Goal: Task Accomplishment & Management: Complete application form

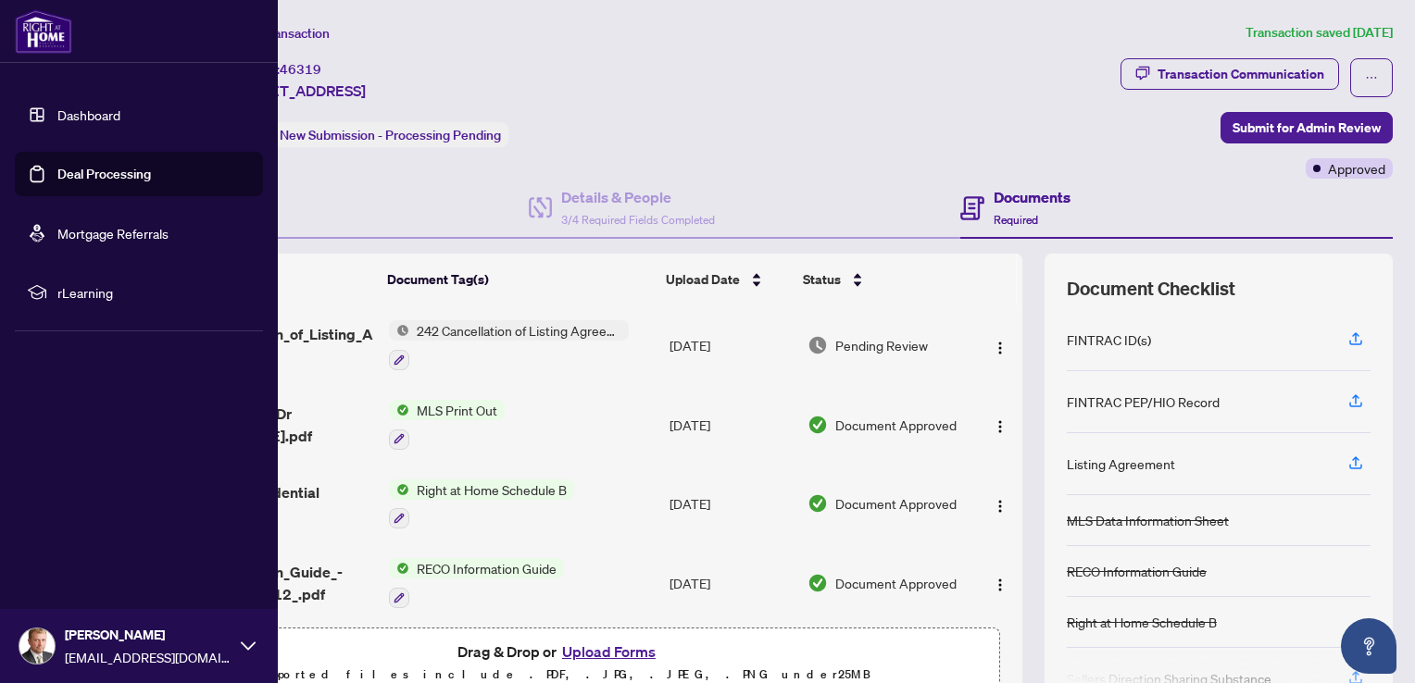
click at [97, 166] on link "Deal Processing" at bounding box center [104, 174] width 94 height 17
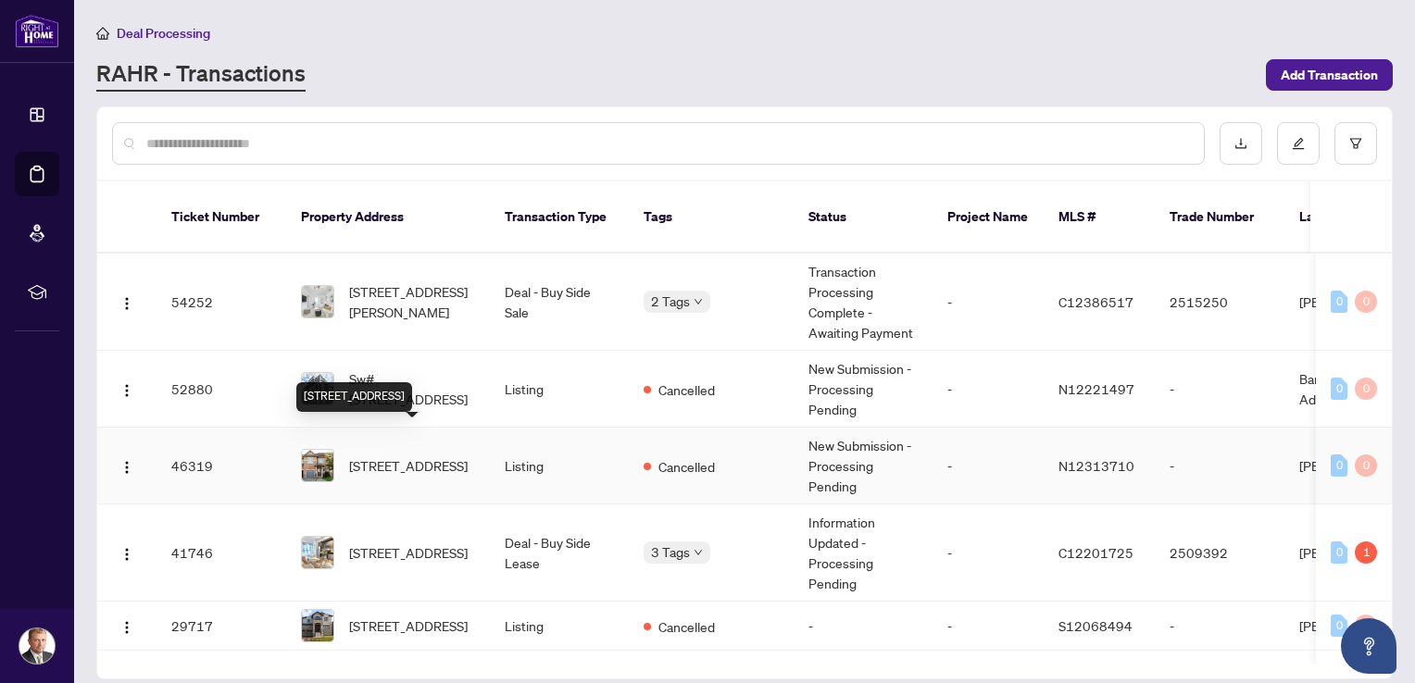
click at [363, 456] on span "[STREET_ADDRESS]" at bounding box center [408, 466] width 119 height 20
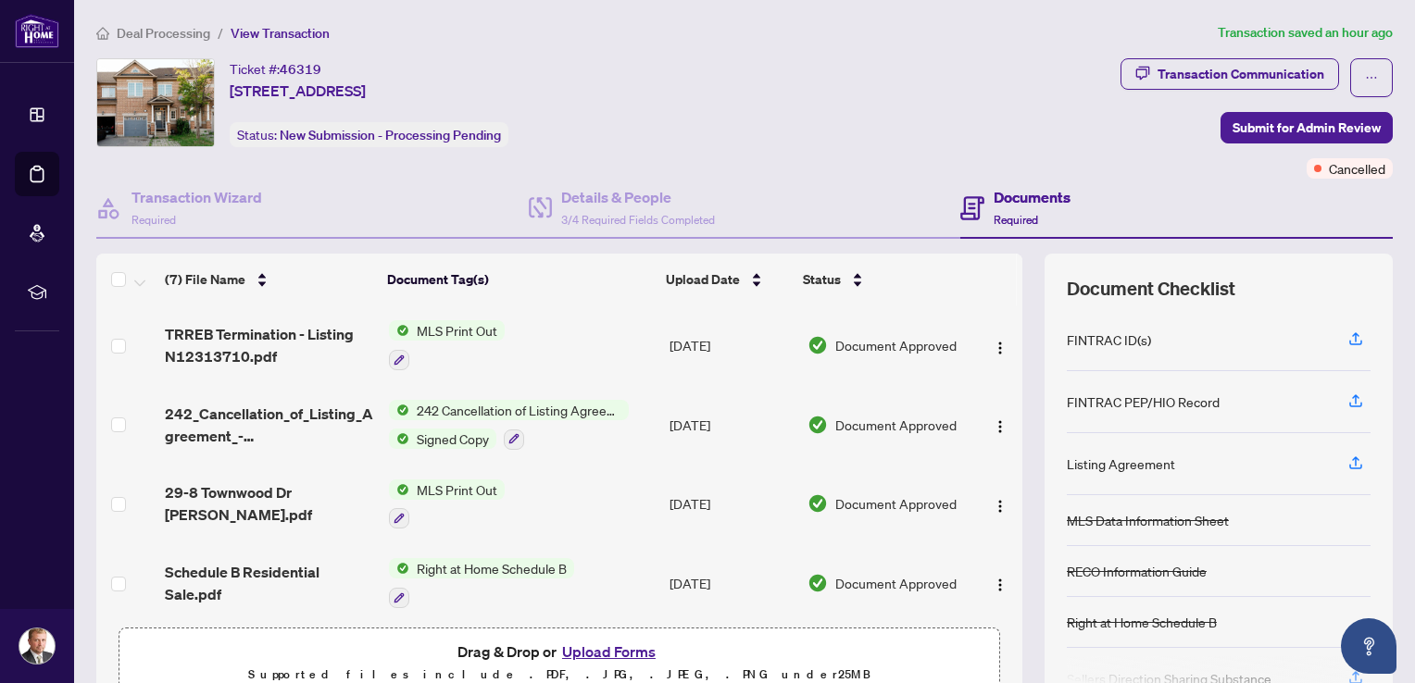
click at [454, 406] on span "242 Cancellation of Listing Agreement - Authority to Offer for Sale" at bounding box center [518, 410] width 219 height 20
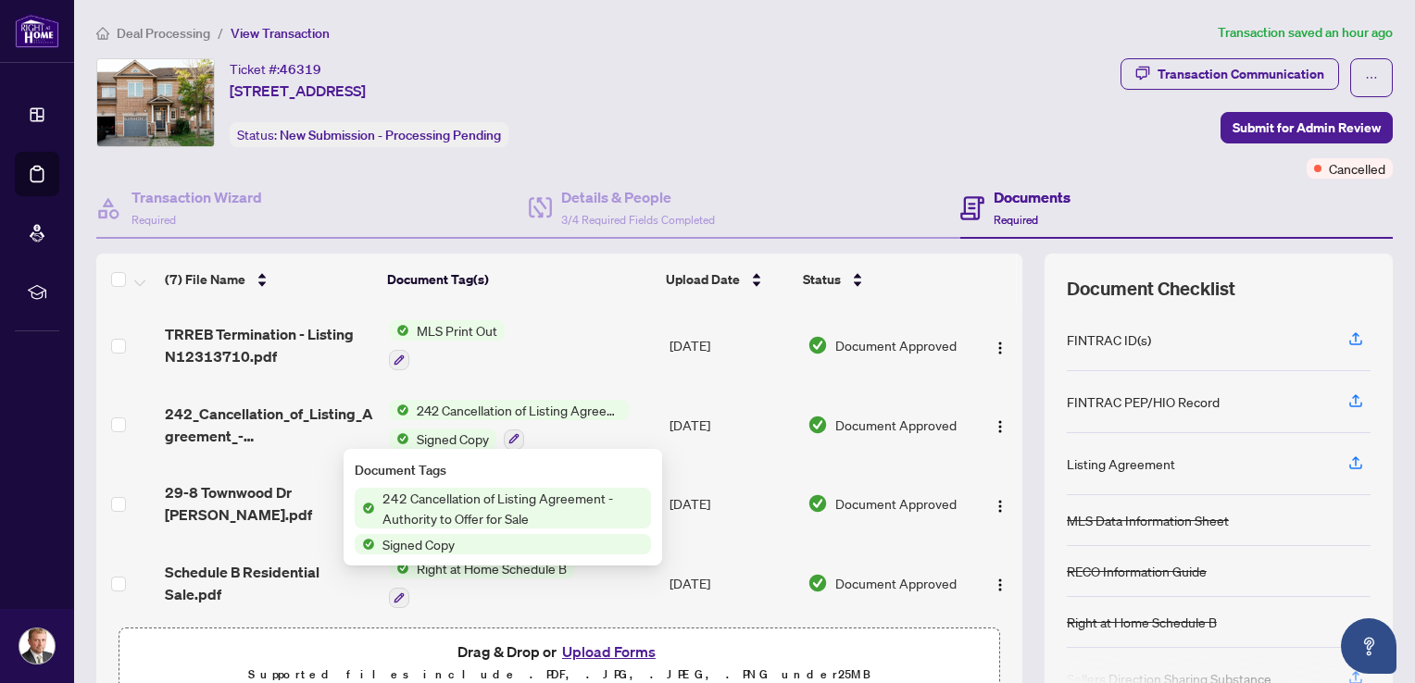
click at [446, 429] on span "Signed Copy" at bounding box center [452, 439] width 87 height 20
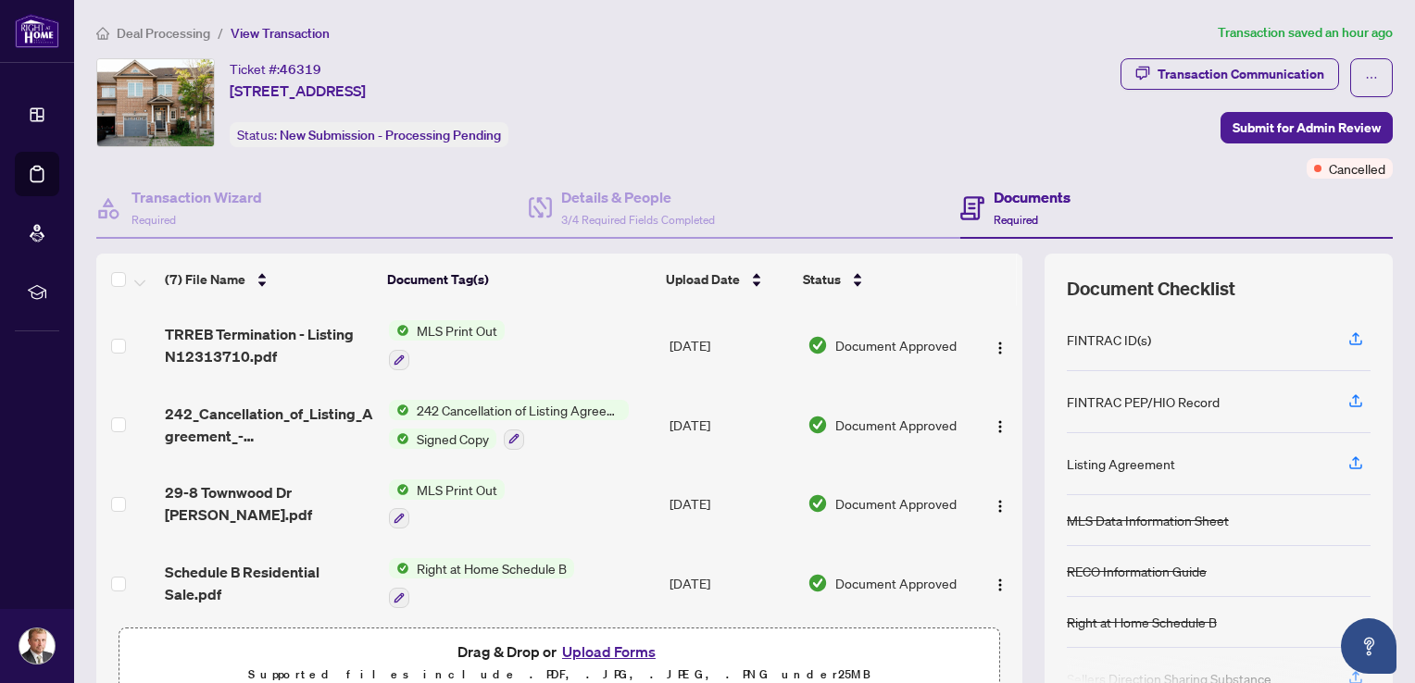
click at [446, 436] on span "Signed Copy" at bounding box center [452, 439] width 87 height 20
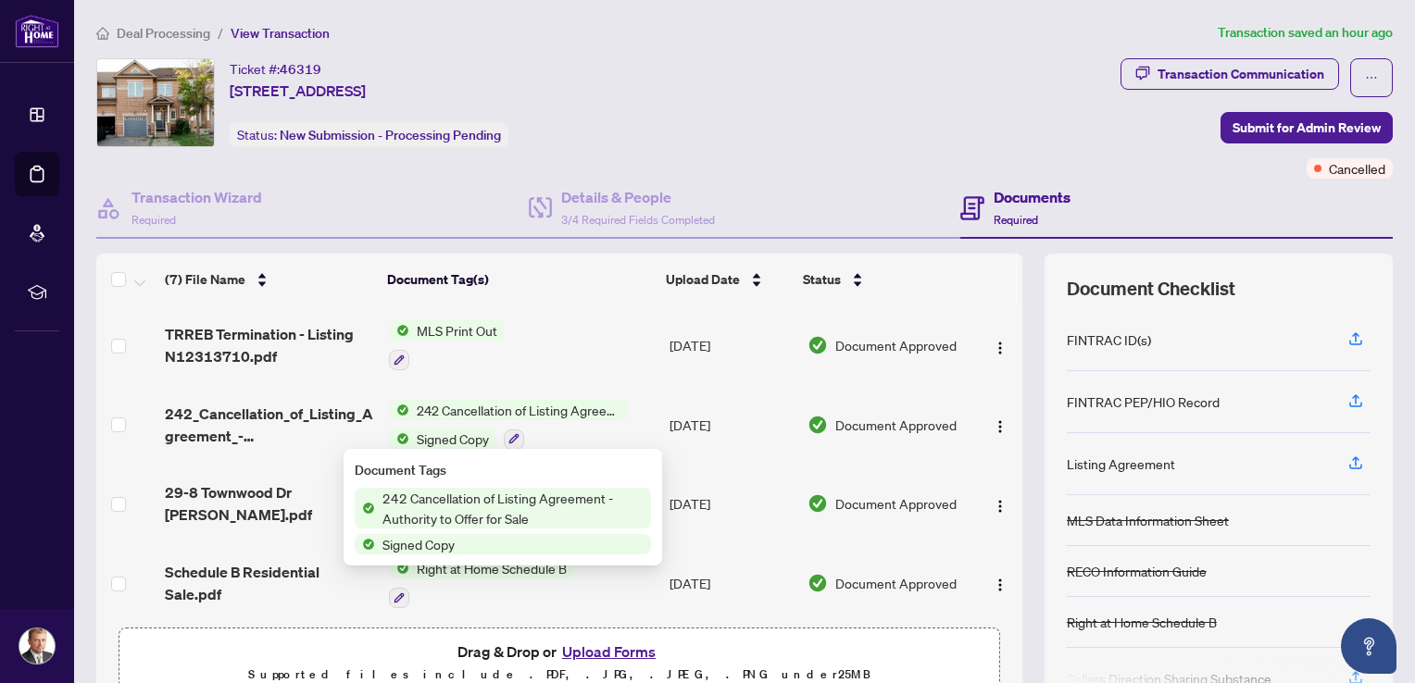
click at [462, 545] on span "Signed Copy" at bounding box center [418, 544] width 87 height 20
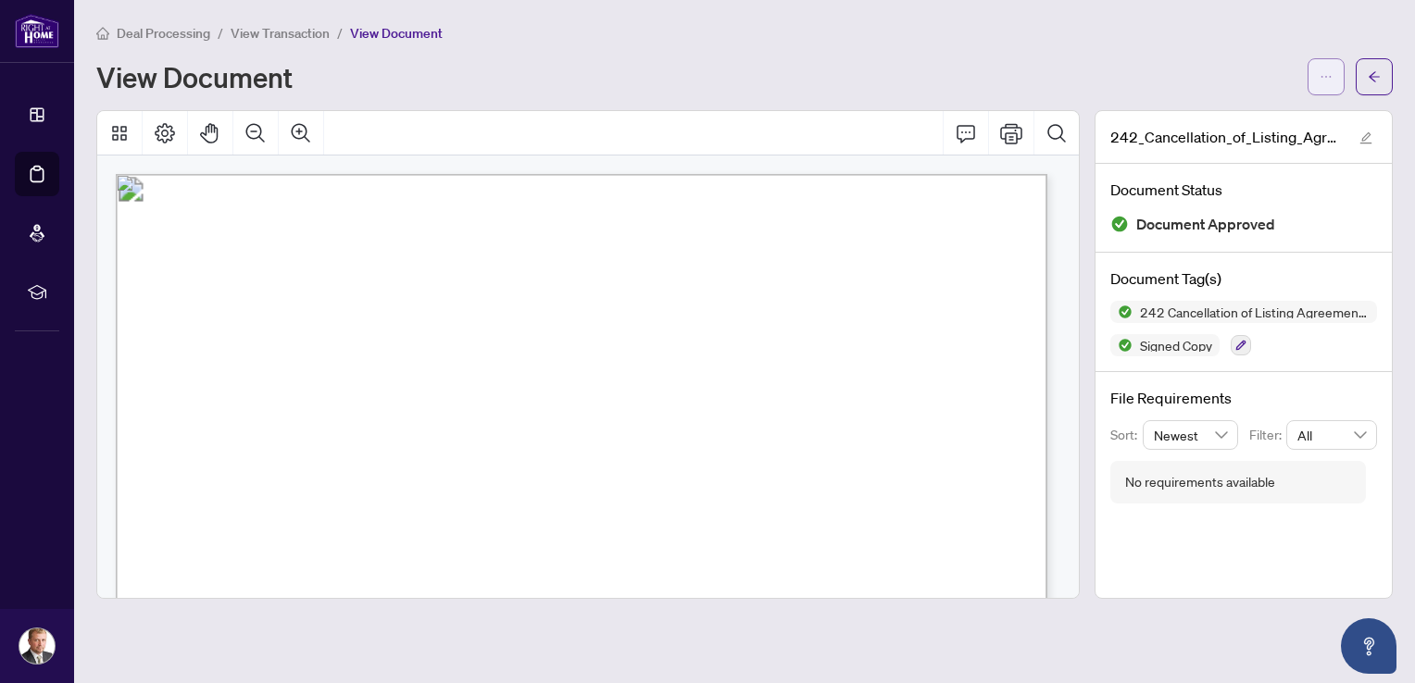
click at [1322, 83] on span "button" at bounding box center [1326, 77] width 13 height 30
click at [1244, 116] on span "Download" at bounding box center [1259, 117] width 141 height 20
click at [1374, 73] on icon "arrow-left" at bounding box center [1374, 76] width 13 height 13
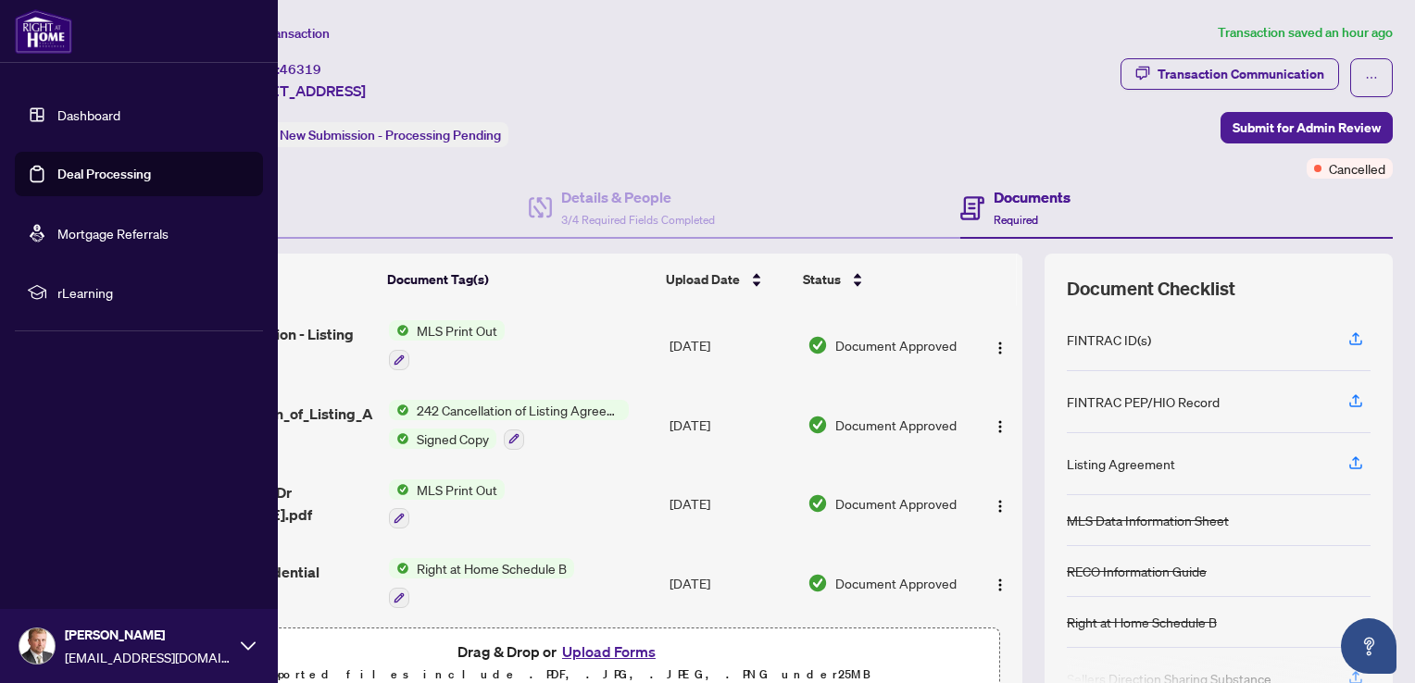
click at [67, 169] on link "Deal Processing" at bounding box center [104, 174] width 94 height 17
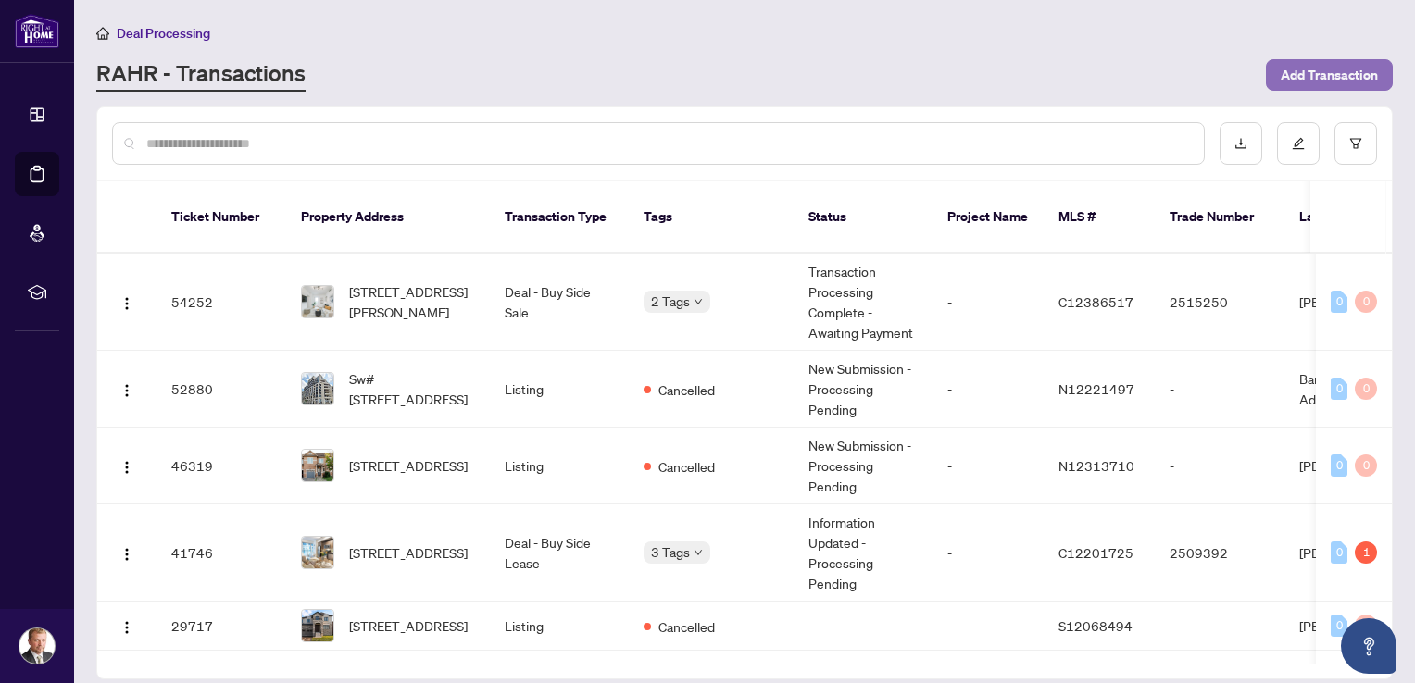
click at [1356, 73] on span "Add Transaction" at bounding box center [1329, 75] width 97 height 30
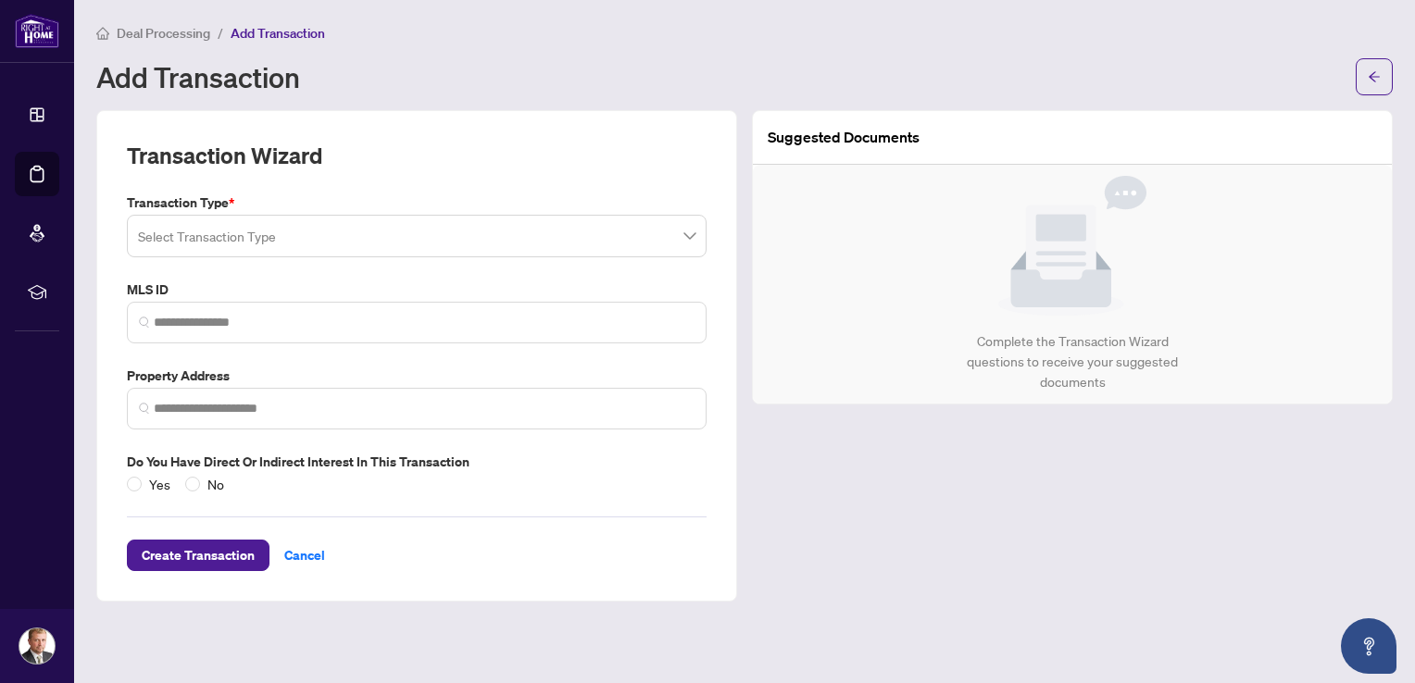
click at [367, 234] on input "search" at bounding box center [408, 239] width 541 height 41
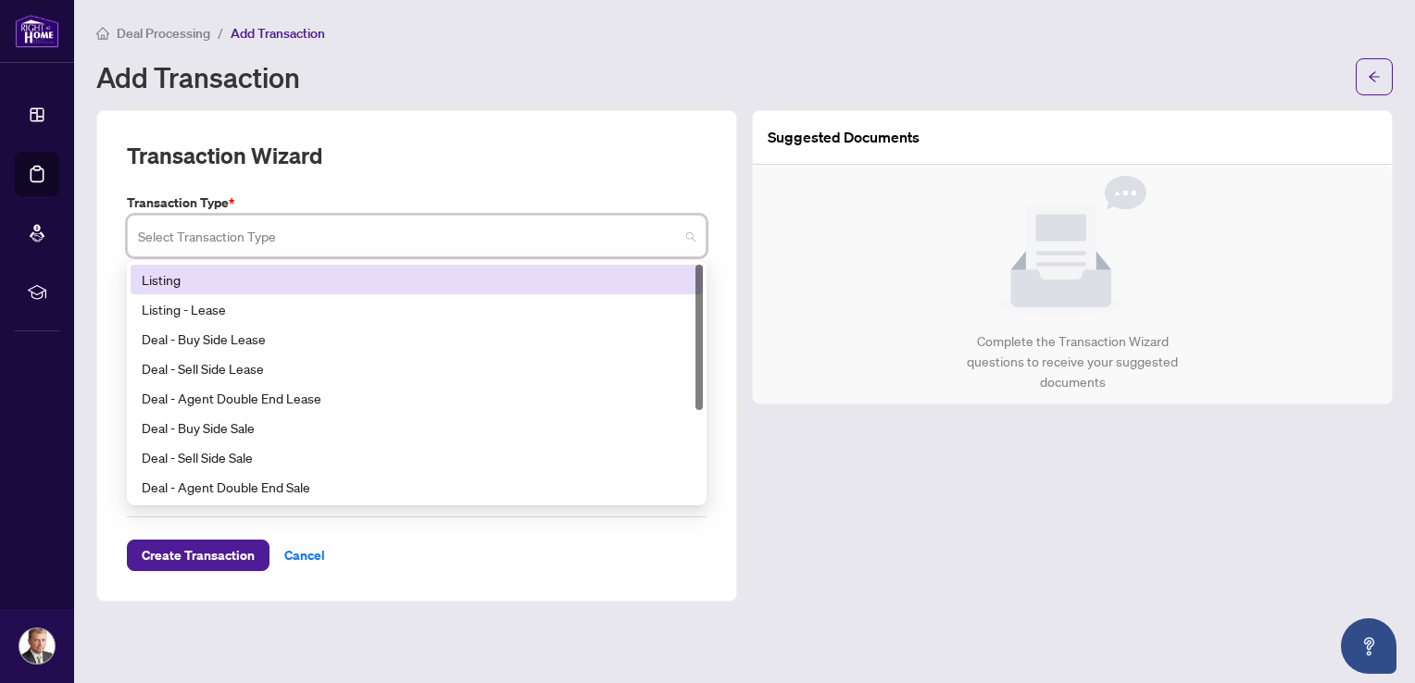
click at [211, 275] on div "Listing" at bounding box center [417, 279] width 550 height 20
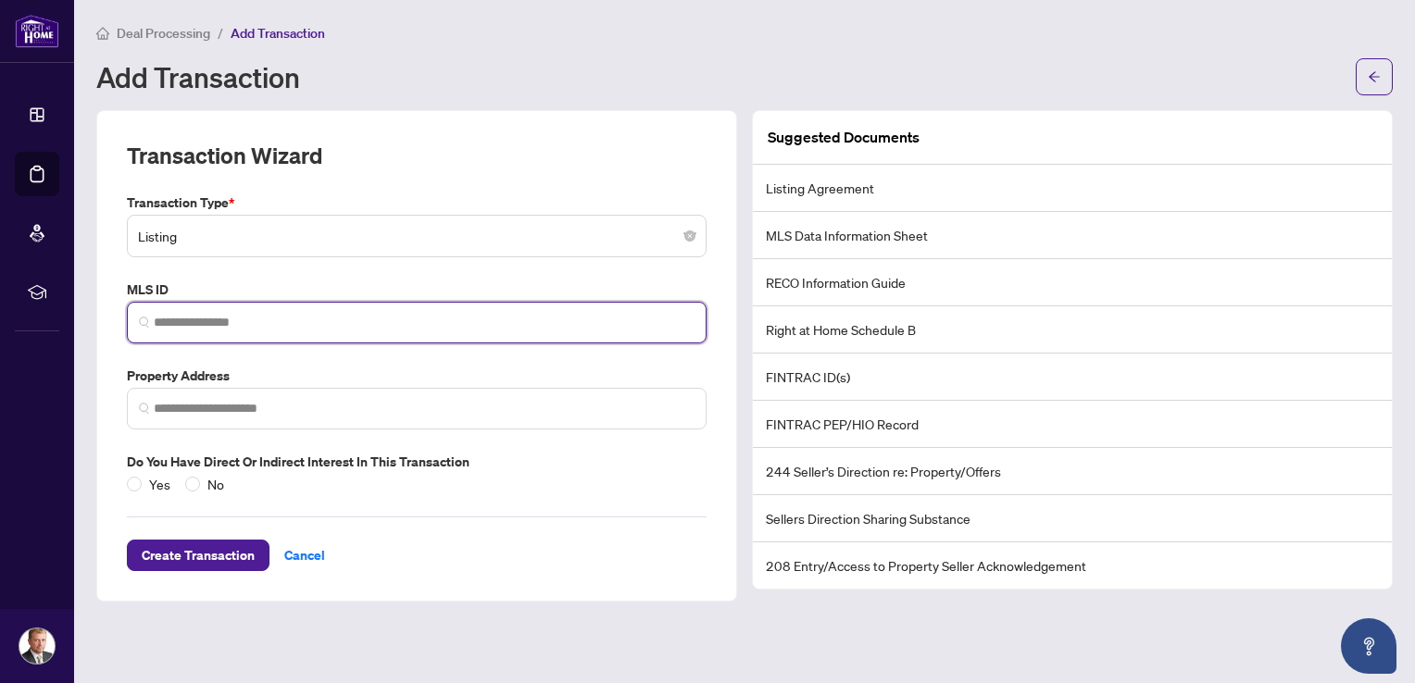
click at [201, 324] on input "search" at bounding box center [424, 322] width 541 height 19
paste input "*********"
type input "*"
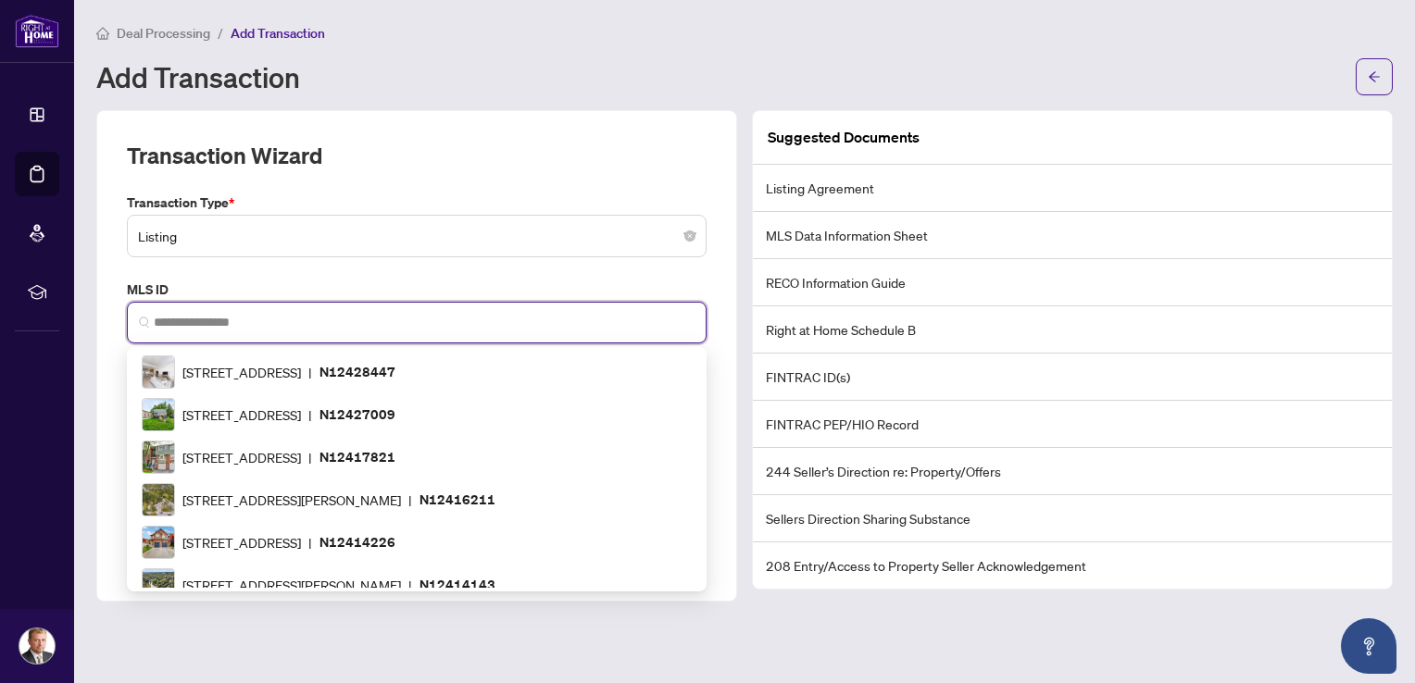
paste input "*********"
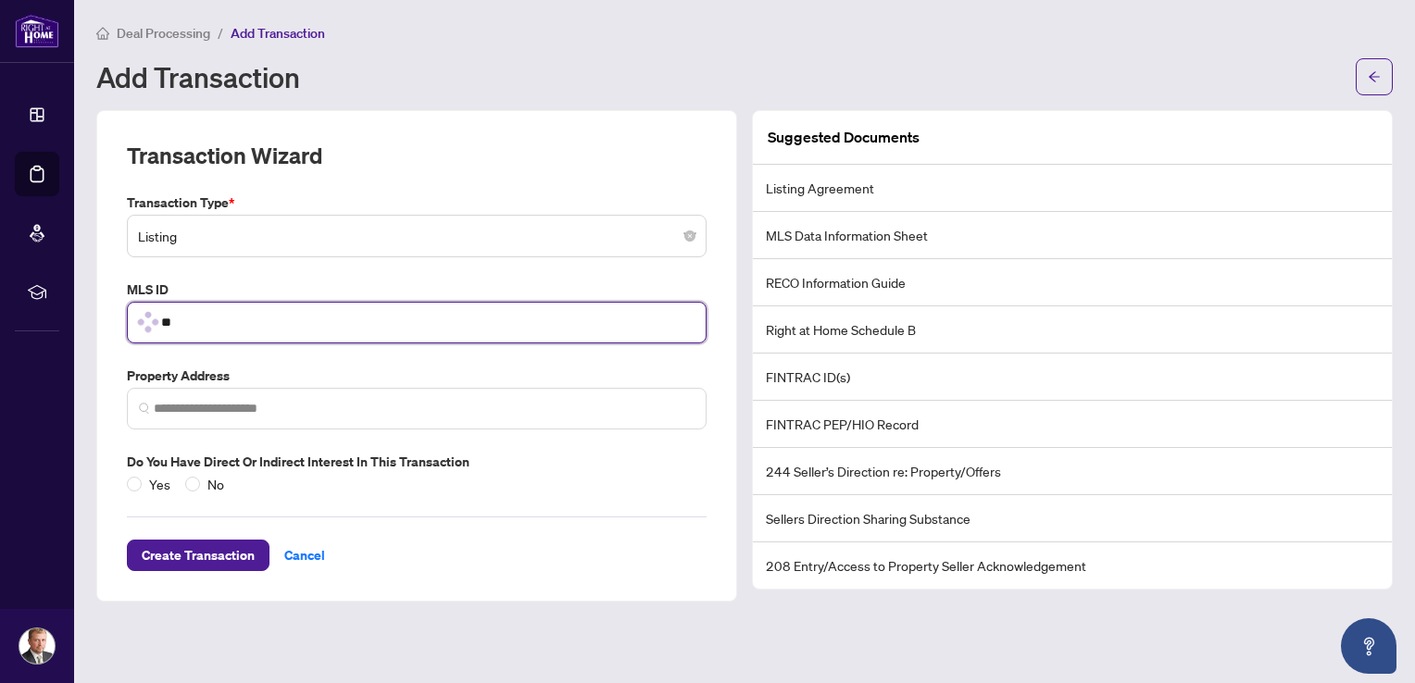
type input "*"
paste input "*********"
type input "*********"
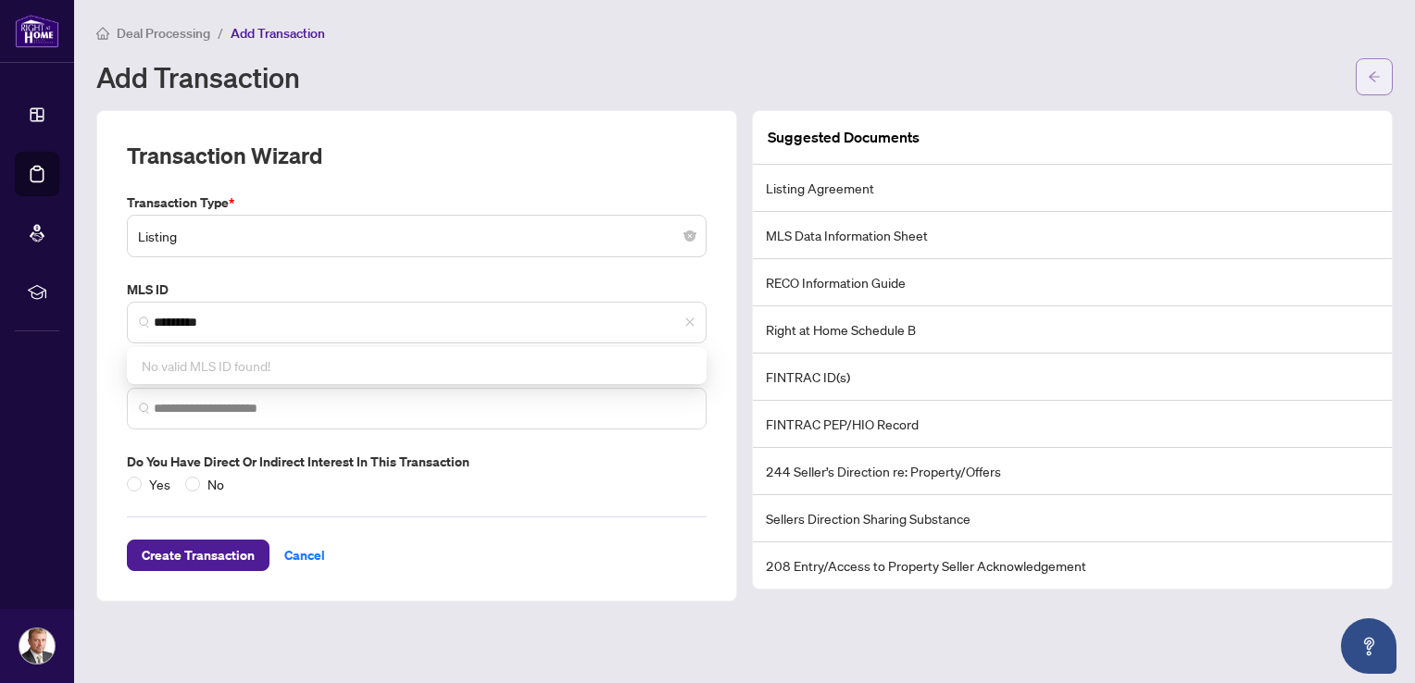
click at [1379, 76] on icon "arrow-left" at bounding box center [1374, 76] width 11 height 10
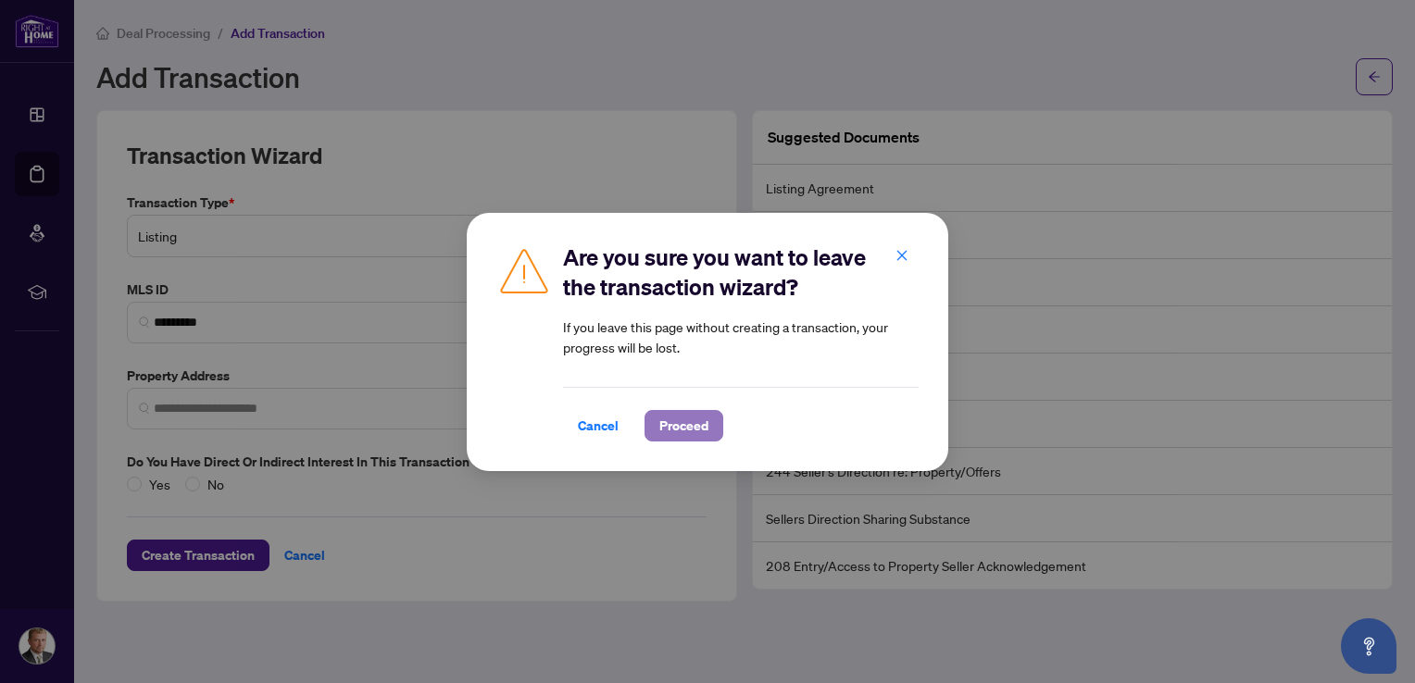
click at [659, 426] on span "Proceed" at bounding box center [683, 426] width 49 height 30
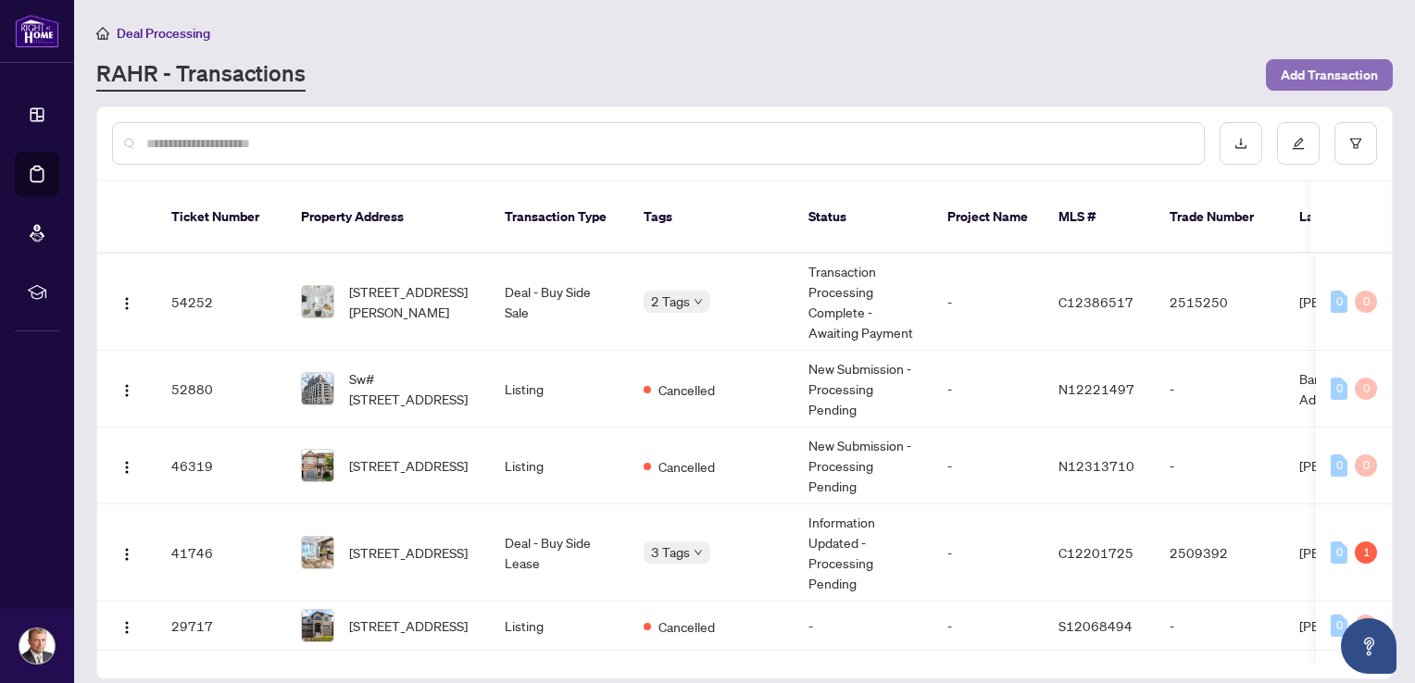
click at [1355, 79] on span "Add Transaction" at bounding box center [1329, 75] width 97 height 30
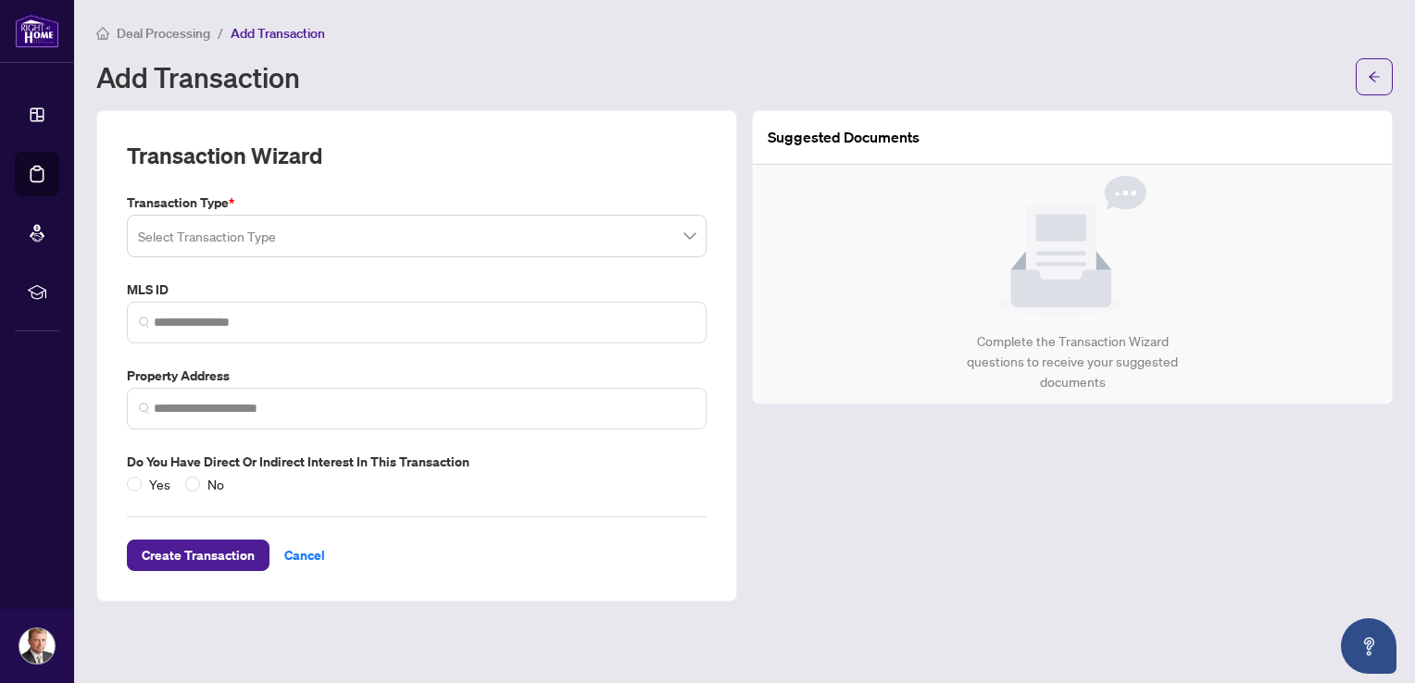
click at [230, 229] on input "search" at bounding box center [408, 239] width 541 height 41
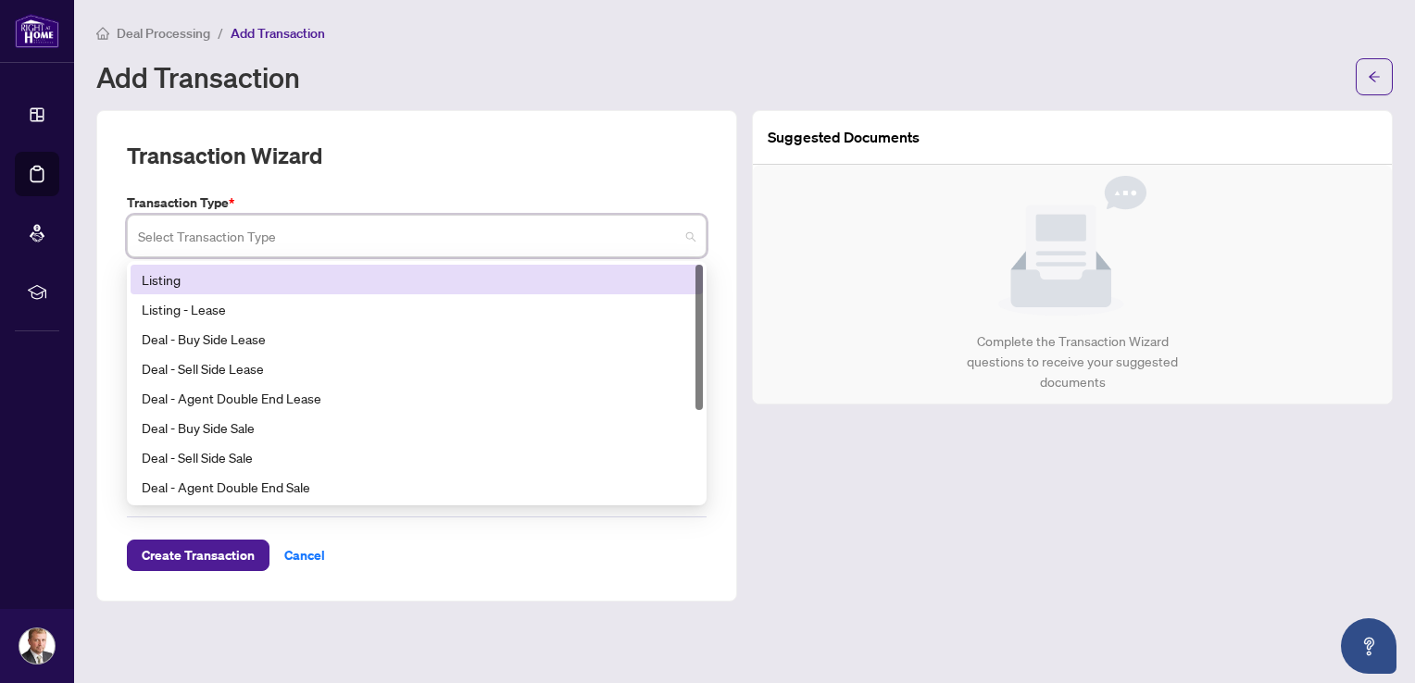
click at [221, 279] on div "Listing" at bounding box center [417, 279] width 550 height 20
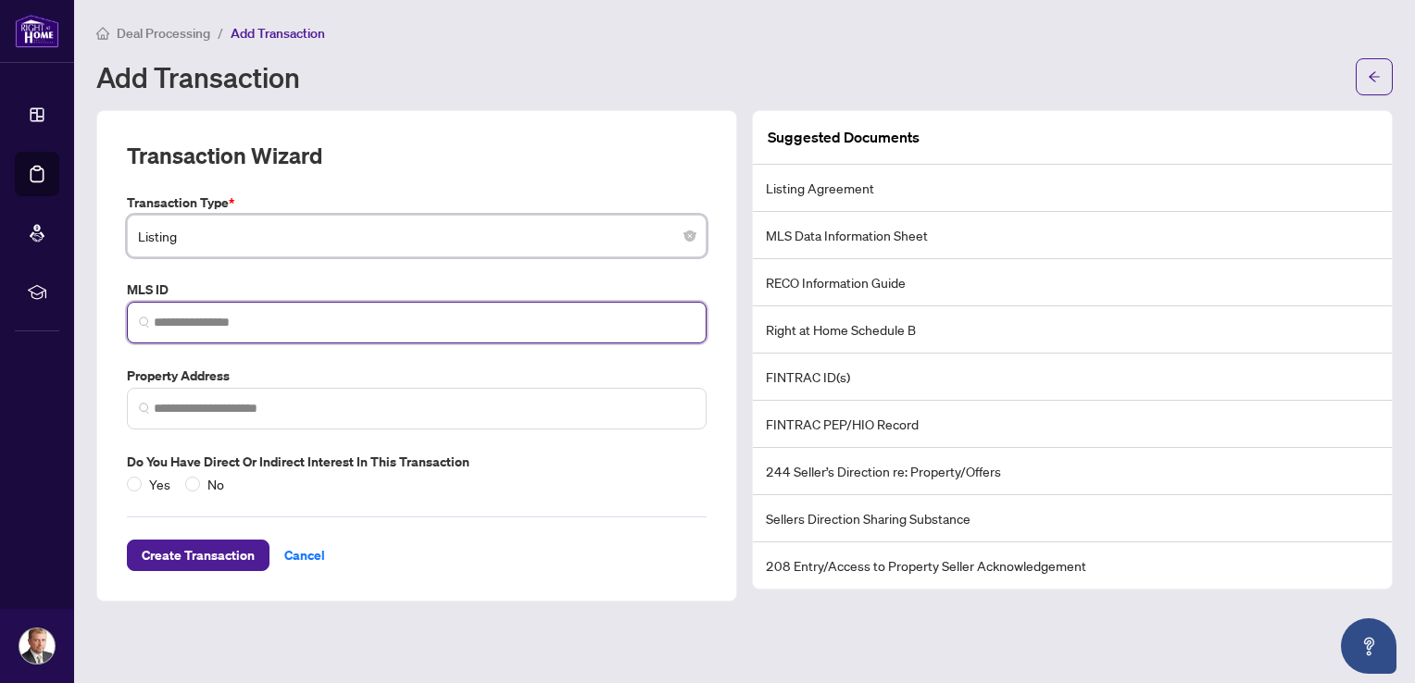
click at [199, 319] on input "search" at bounding box center [424, 322] width 541 height 19
paste input "*********"
type input "*"
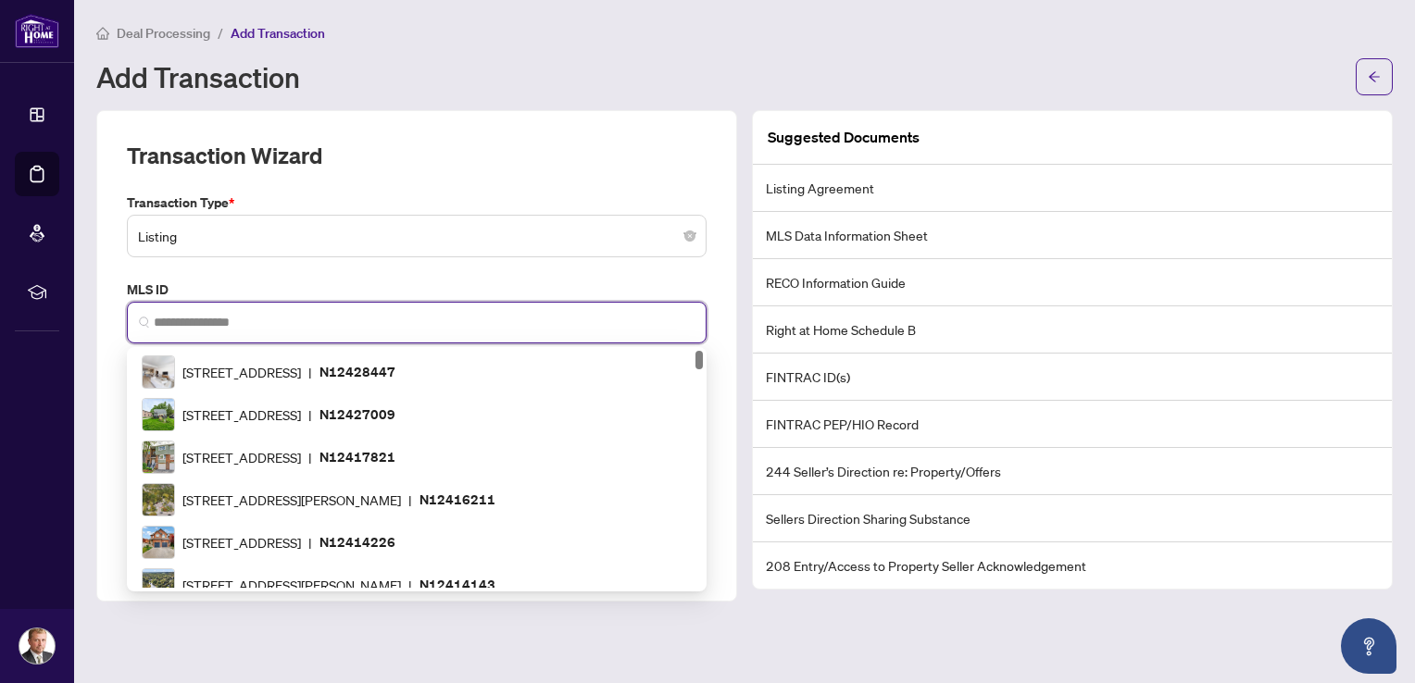
paste input "*********"
type input "*********"
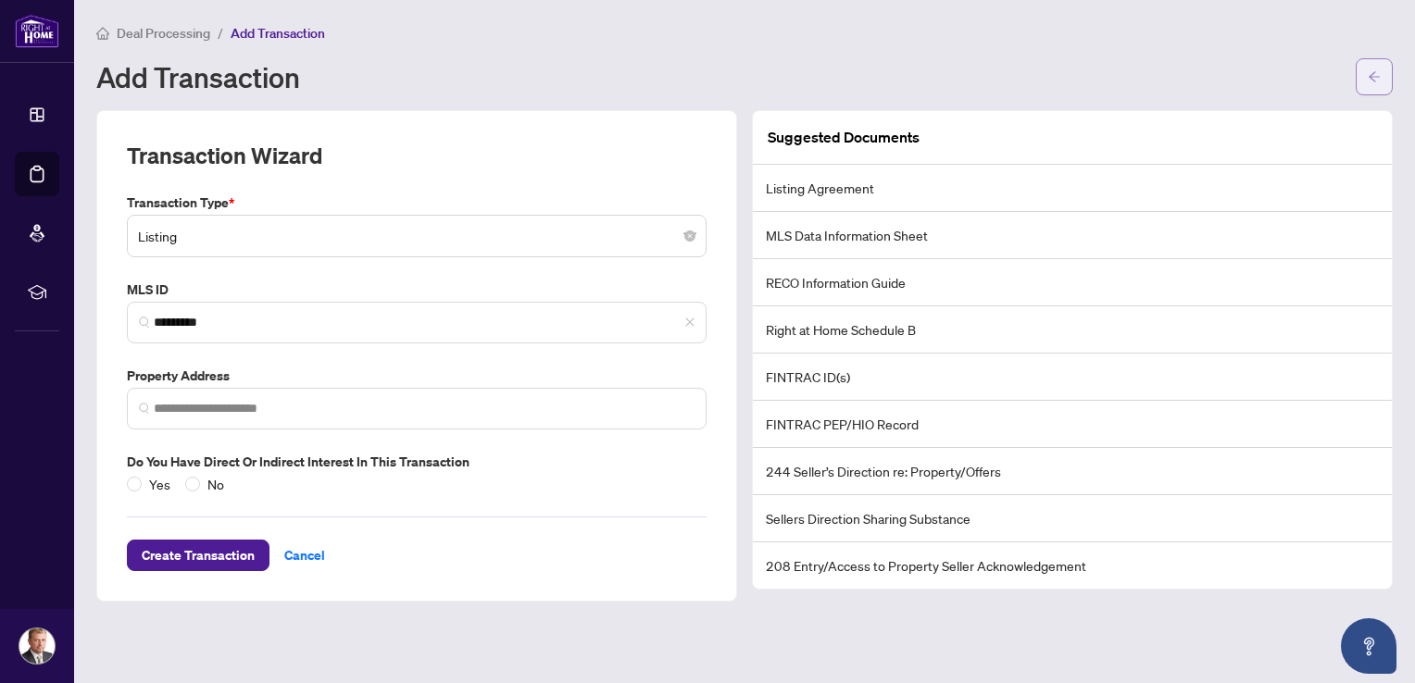
click at [1372, 72] on icon "arrow-left" at bounding box center [1374, 76] width 13 height 13
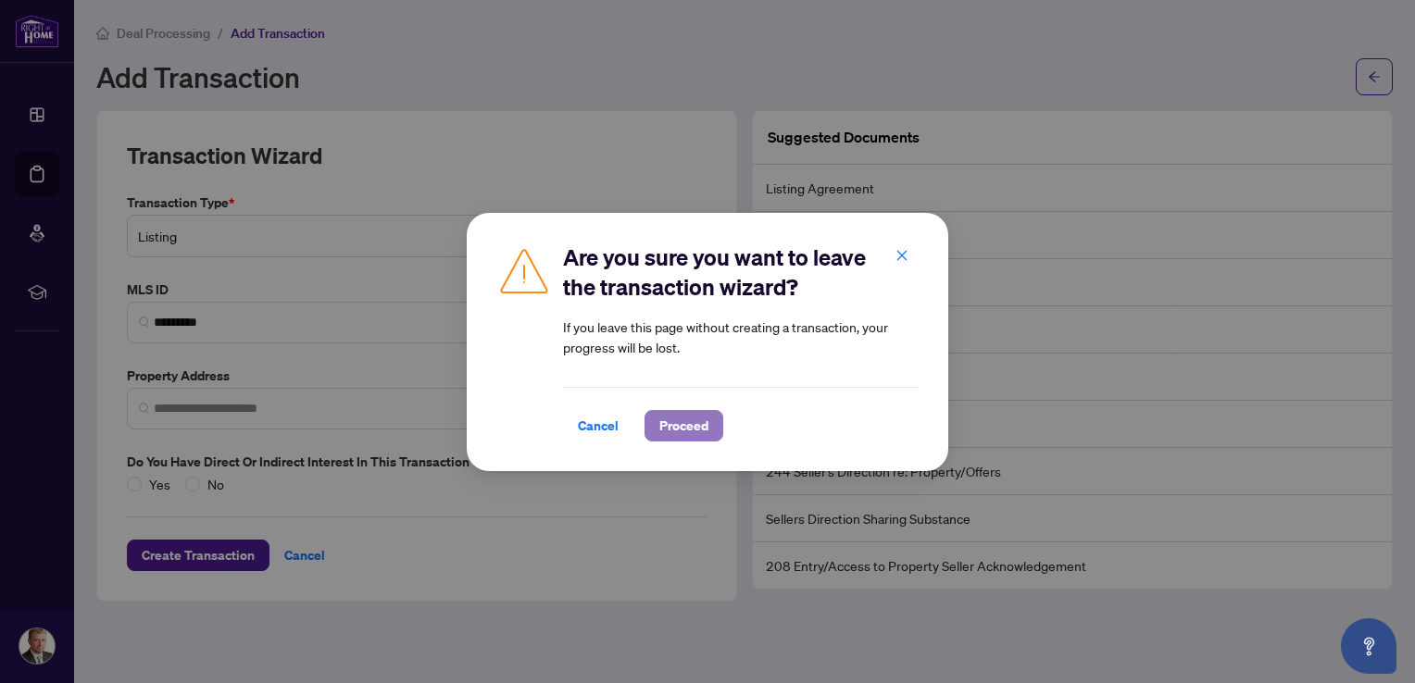
click at [649, 432] on button "Proceed" at bounding box center [684, 425] width 79 height 31
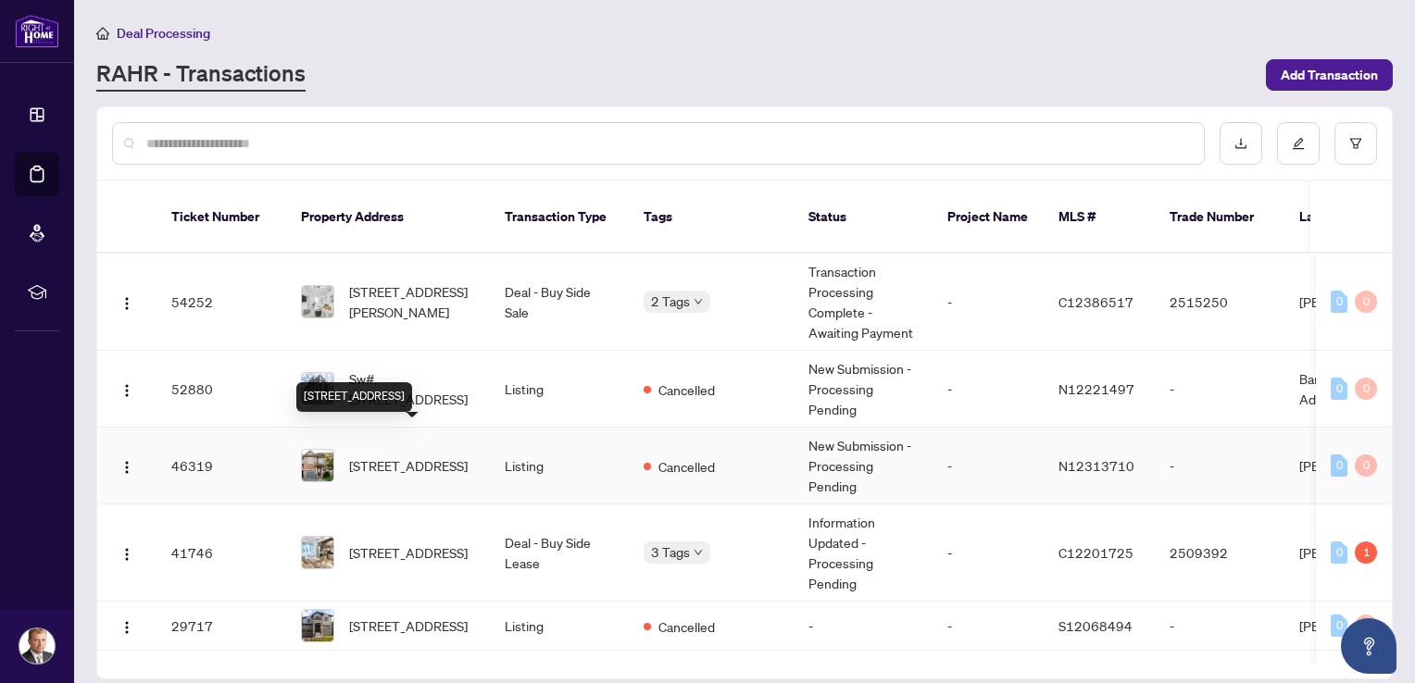
click at [407, 456] on span "[STREET_ADDRESS]" at bounding box center [408, 466] width 119 height 20
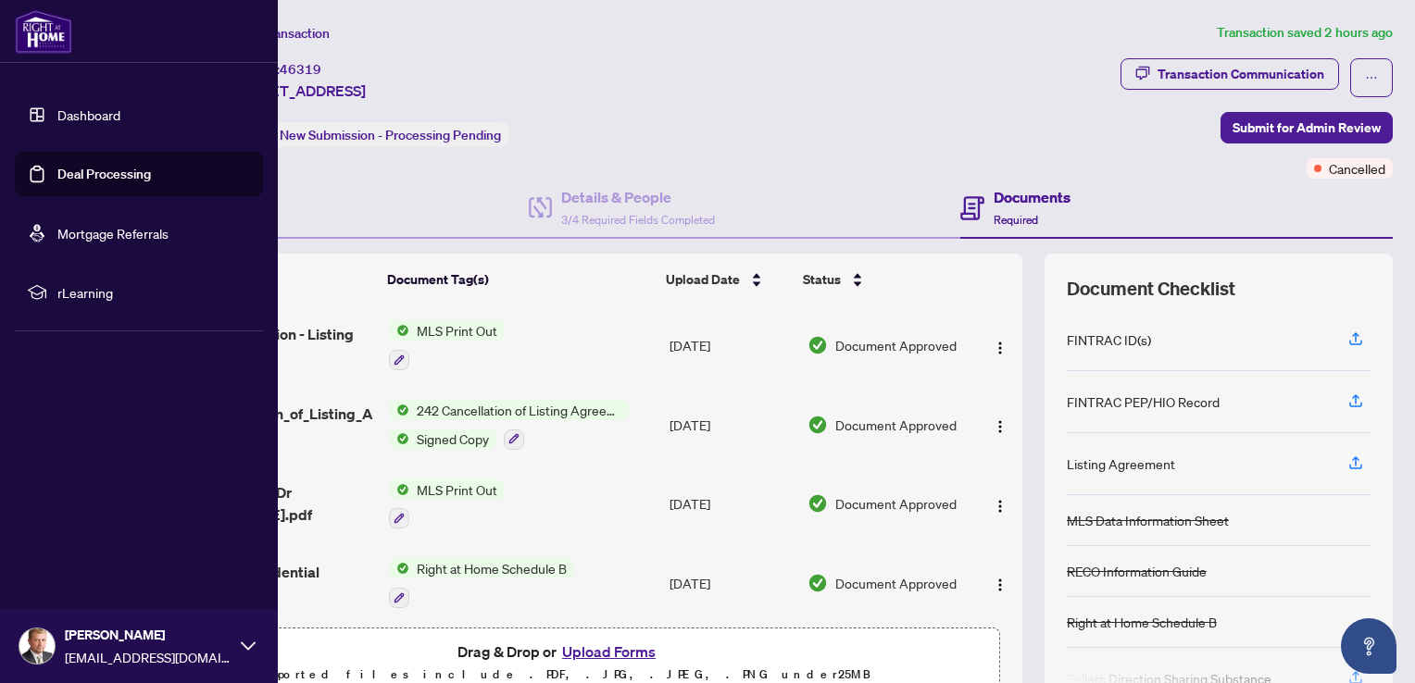
click at [76, 169] on link "Deal Processing" at bounding box center [104, 174] width 94 height 17
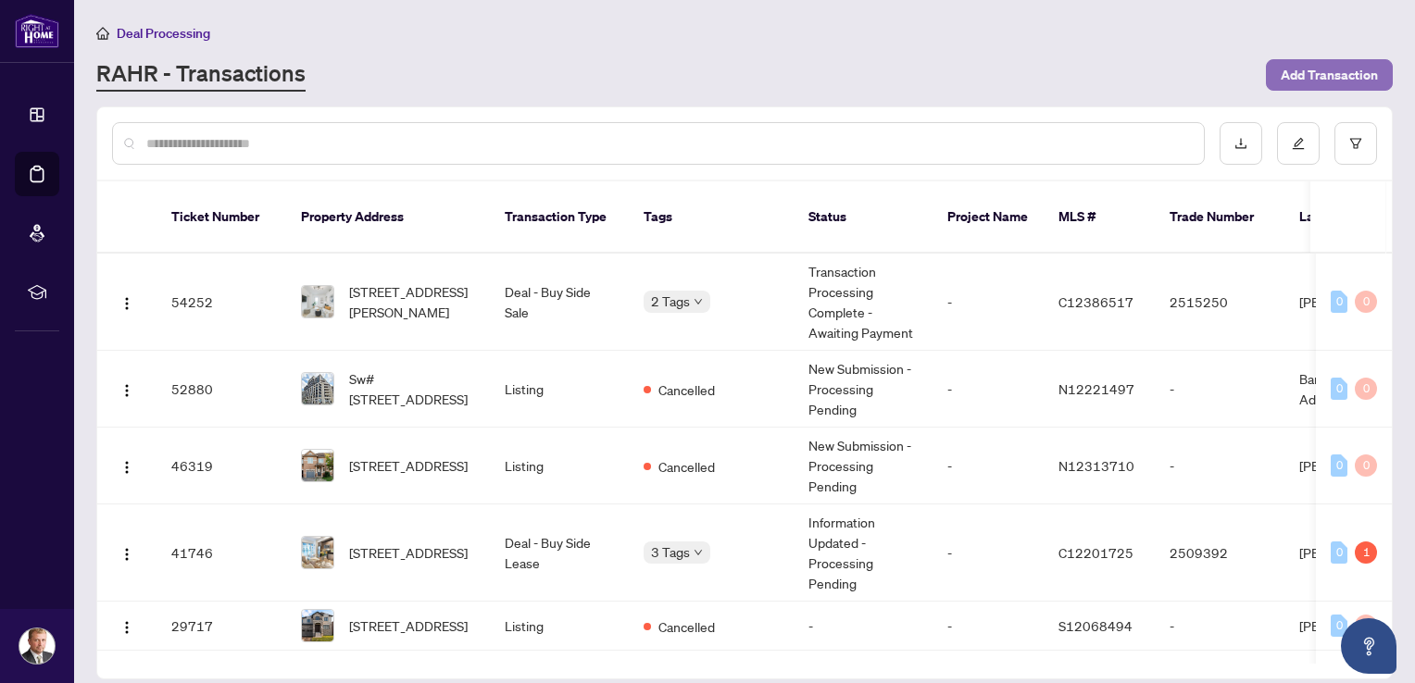
click at [1350, 76] on span "Add Transaction" at bounding box center [1329, 75] width 97 height 30
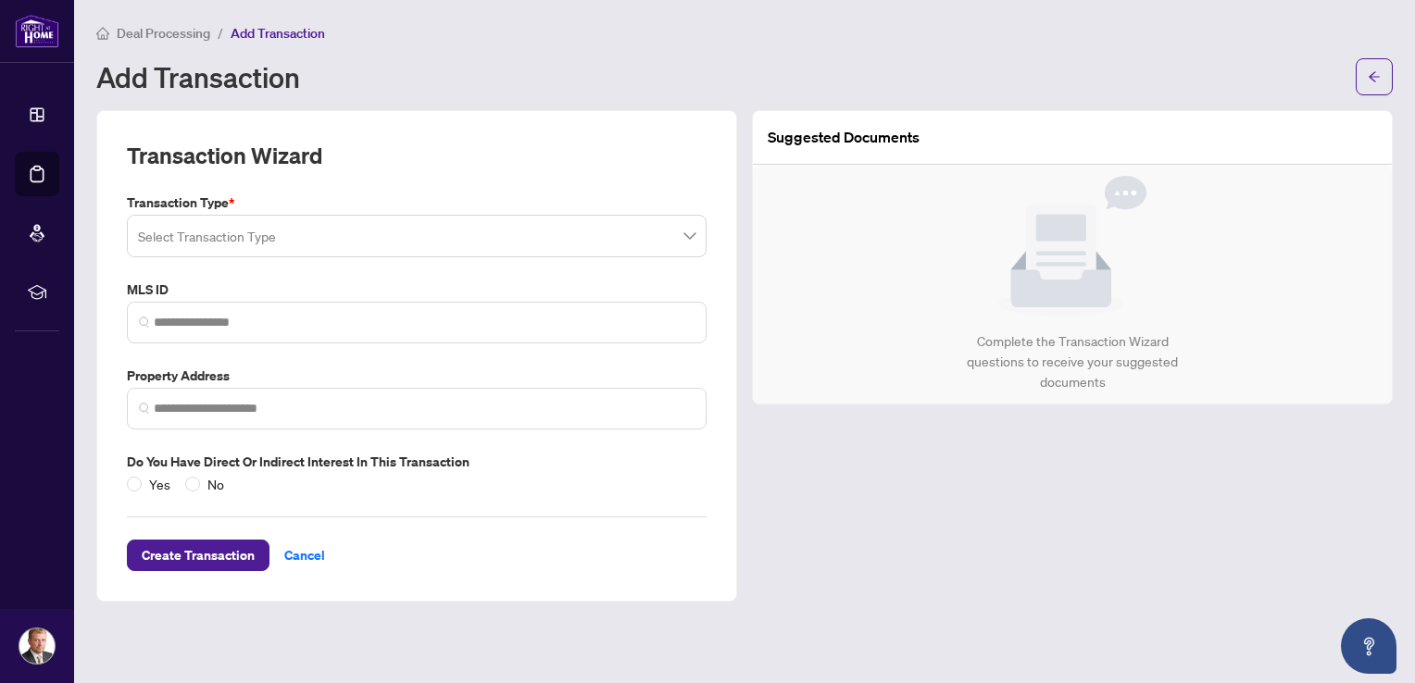
click at [280, 244] on input "search" at bounding box center [408, 239] width 541 height 41
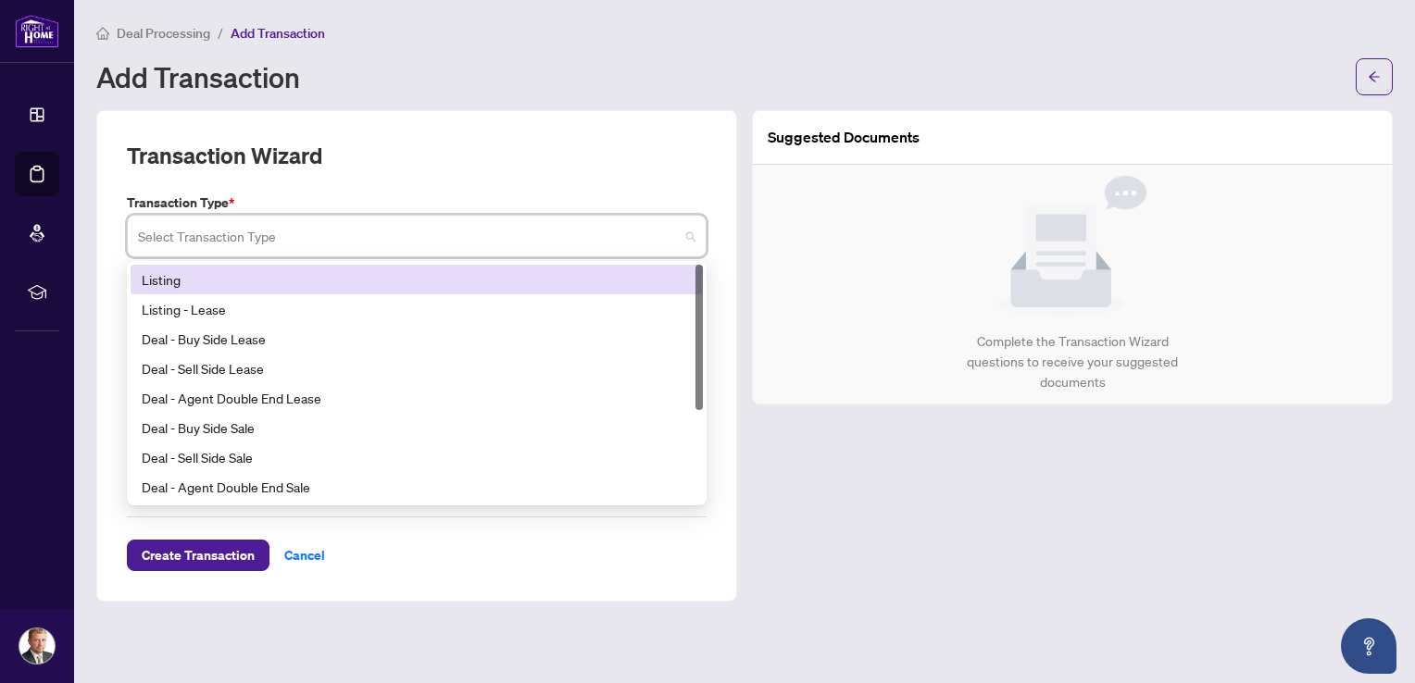
click at [256, 283] on div "Listing" at bounding box center [417, 279] width 550 height 20
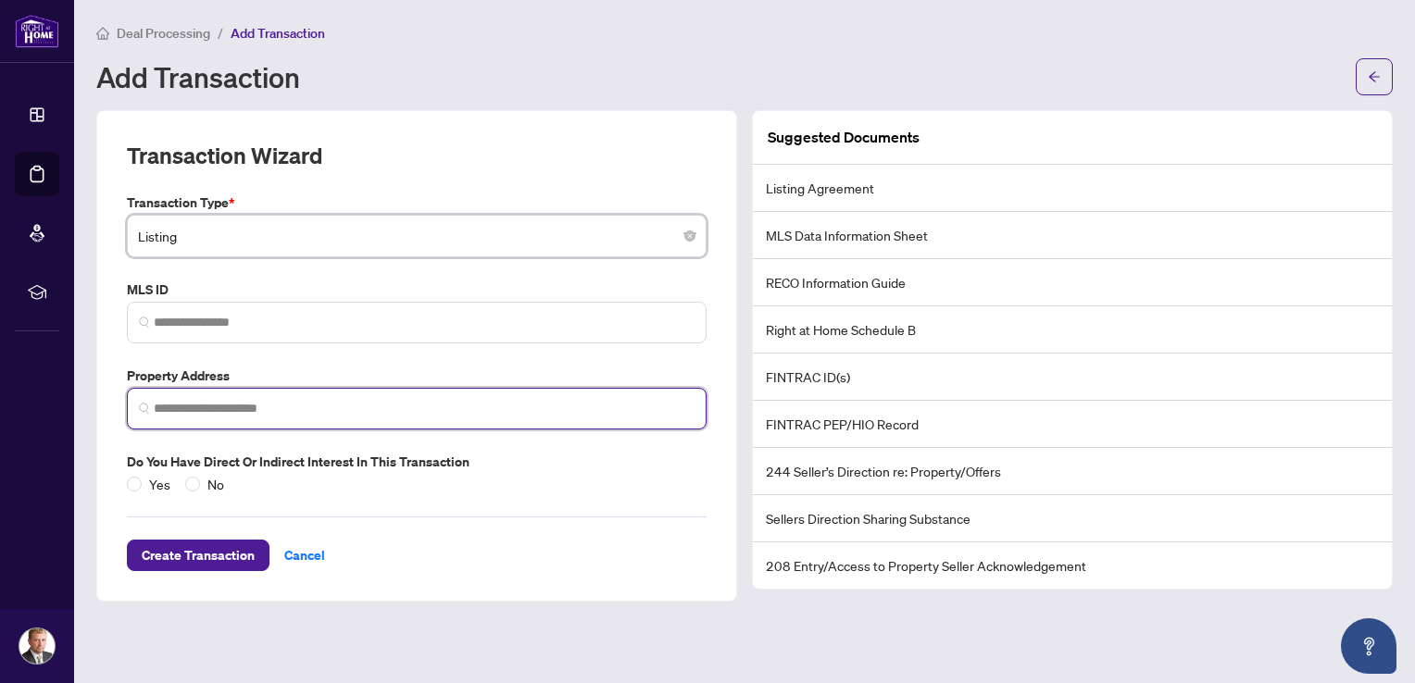
click at [227, 409] on input "search" at bounding box center [424, 408] width 541 height 19
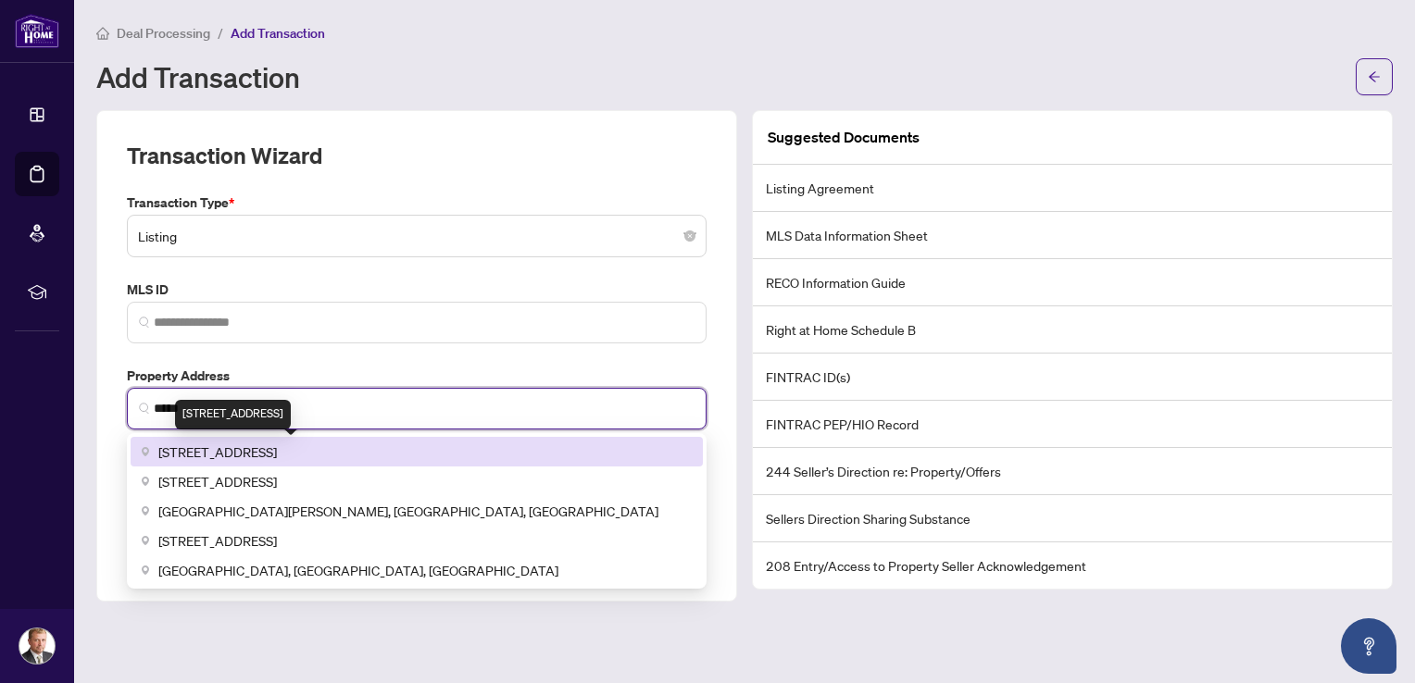
click at [229, 446] on span "[STREET_ADDRESS]" at bounding box center [217, 452] width 119 height 20
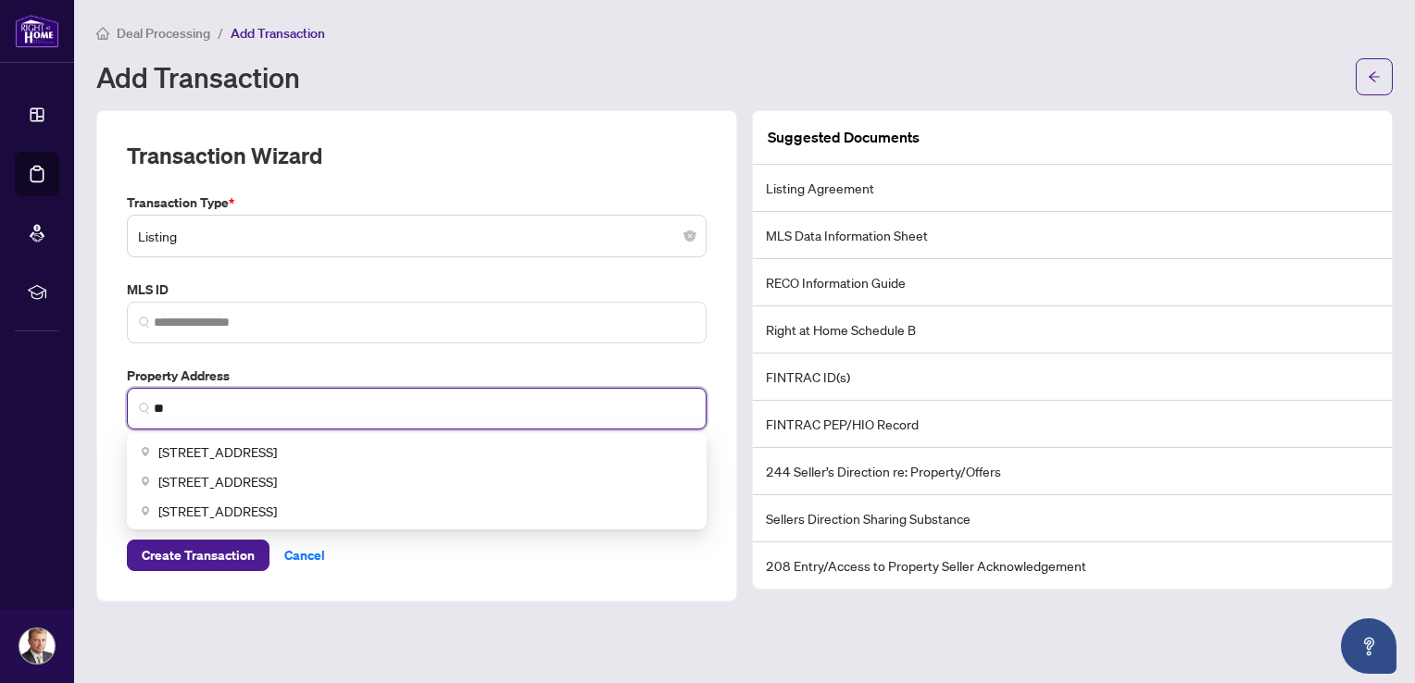
type input "*"
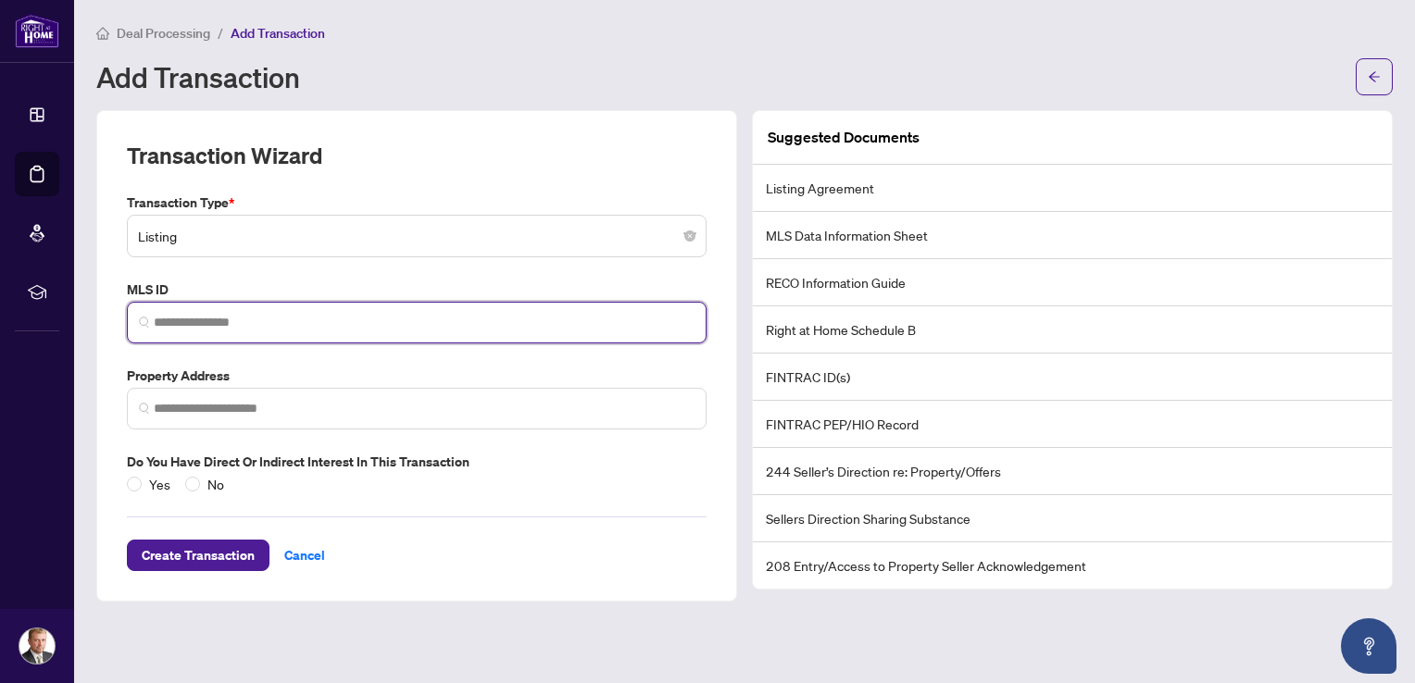
click at [219, 321] on input "search" at bounding box center [424, 322] width 541 height 19
click at [184, 320] on input "search" at bounding box center [424, 322] width 541 height 19
paste input "*********"
type input "*********"
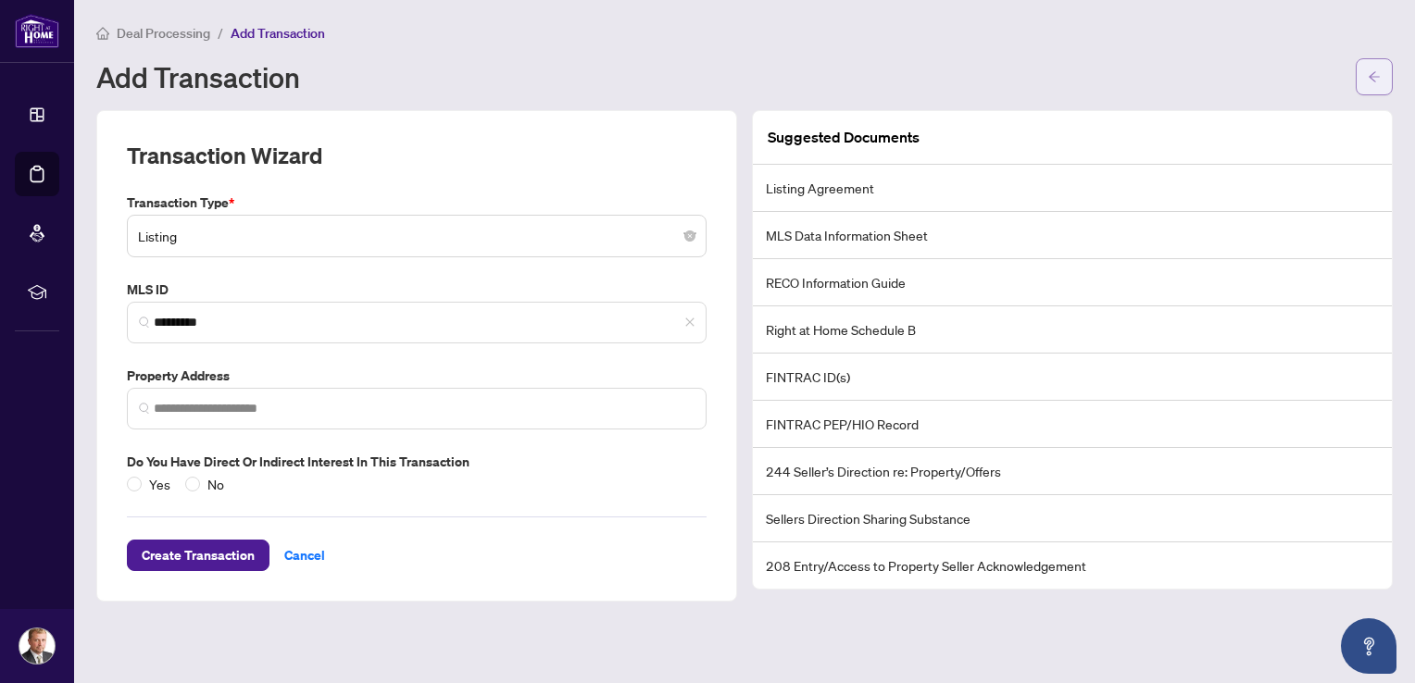
click at [1378, 72] on icon "arrow-left" at bounding box center [1374, 76] width 13 height 13
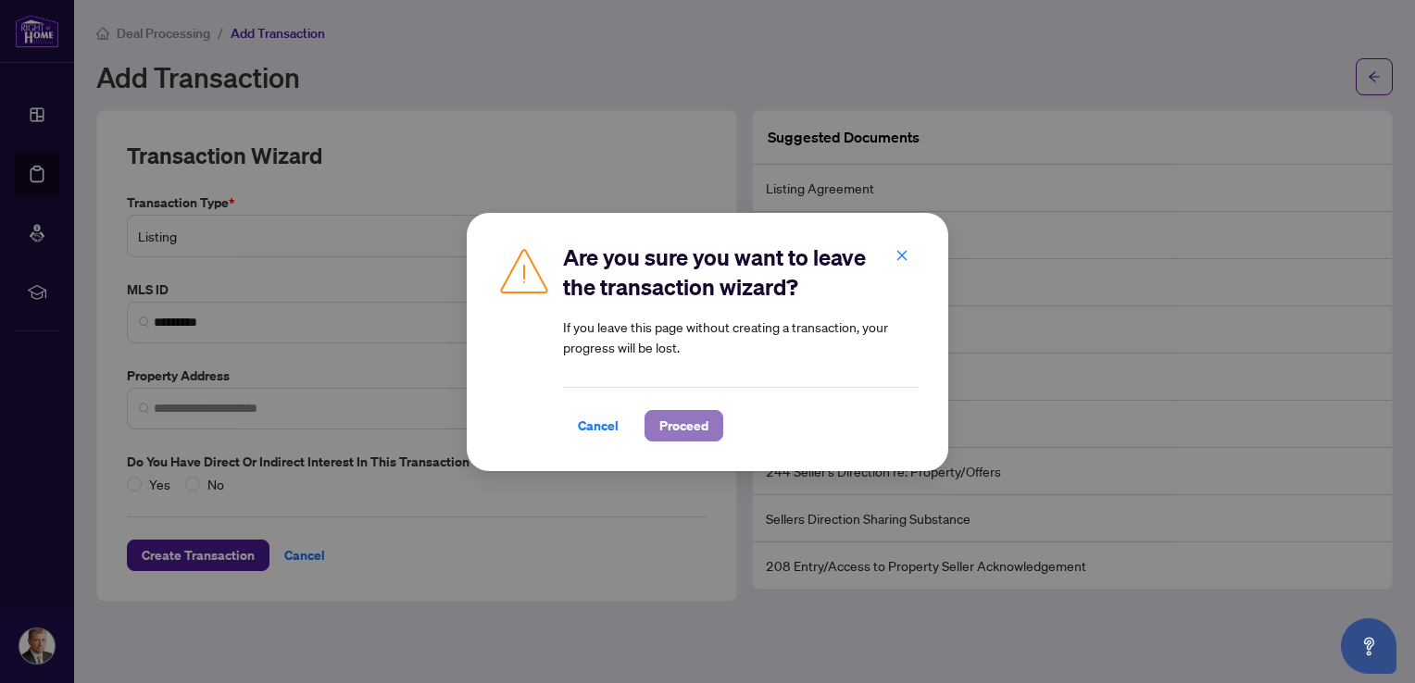
click at [691, 427] on span "Proceed" at bounding box center [683, 426] width 49 height 30
